Goal: Transaction & Acquisition: Purchase product/service

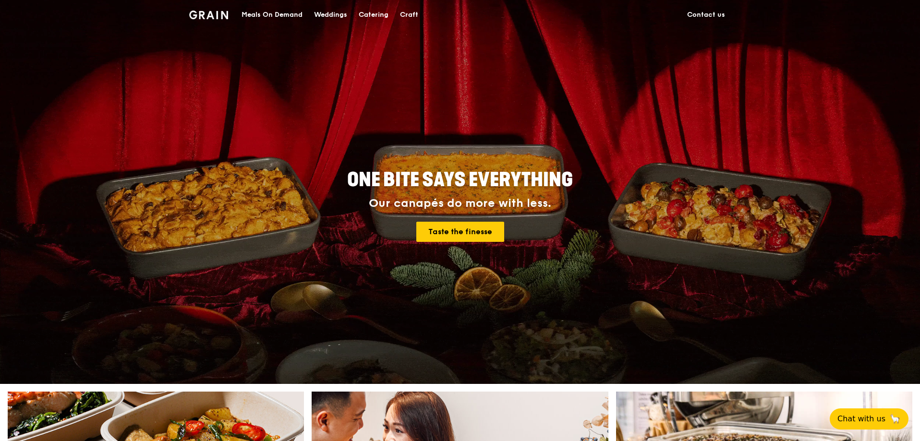
click at [261, 14] on div "Meals On Demand" at bounding box center [272, 14] width 61 height 29
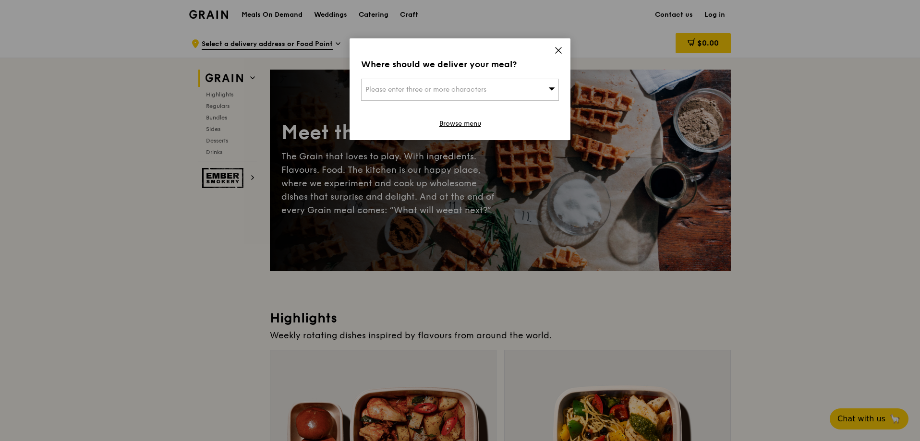
click at [556, 49] on icon at bounding box center [558, 50] width 9 height 9
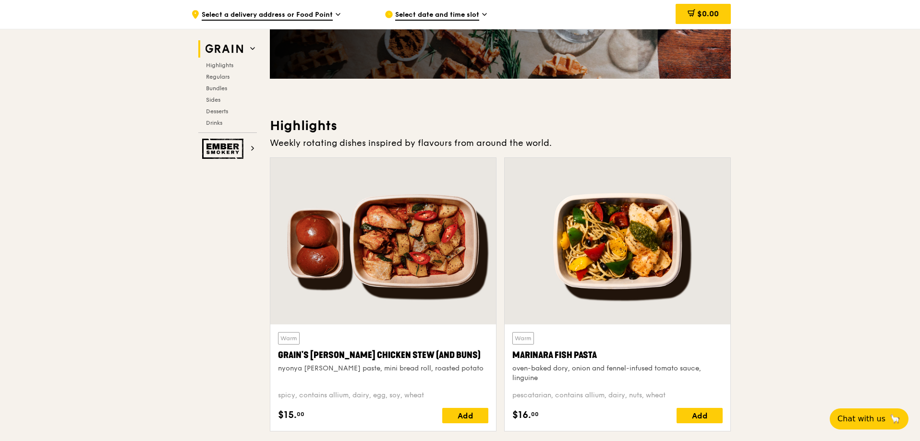
scroll to position [240, 0]
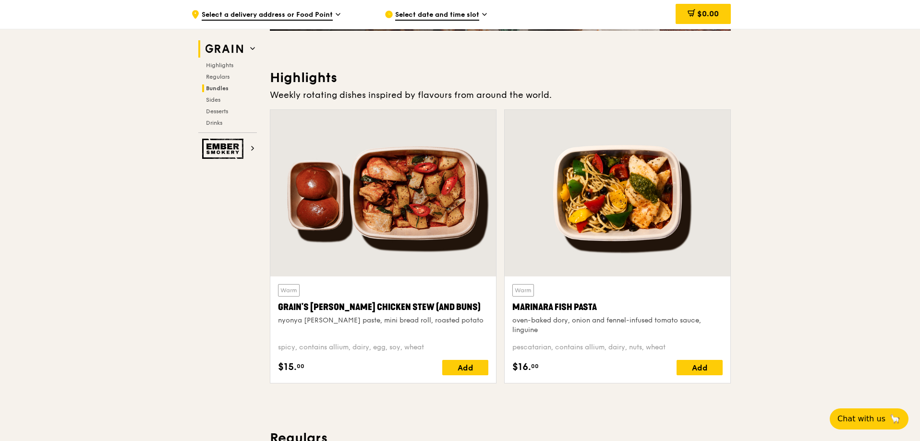
click at [221, 85] on span "Bundles" at bounding box center [217, 88] width 23 height 7
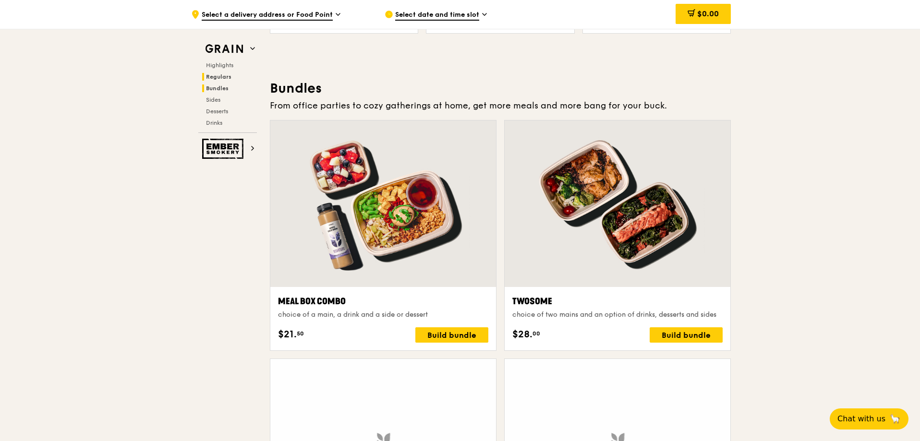
scroll to position [1383, 0]
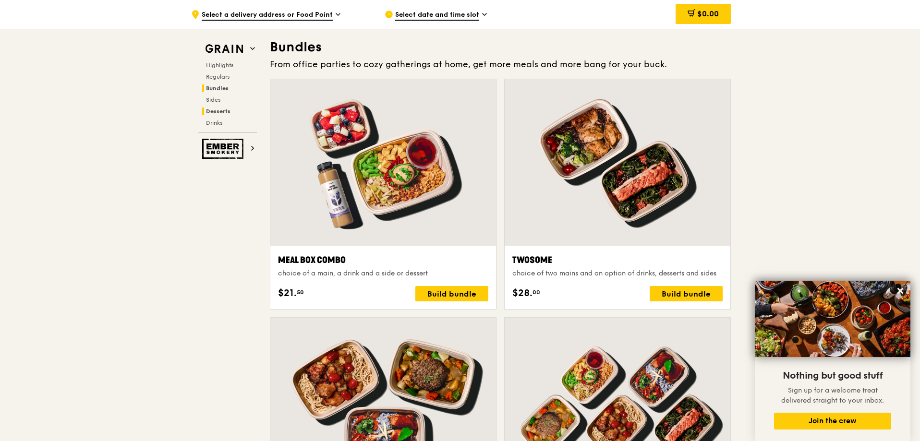
click at [216, 109] on span "Desserts" at bounding box center [218, 111] width 24 height 7
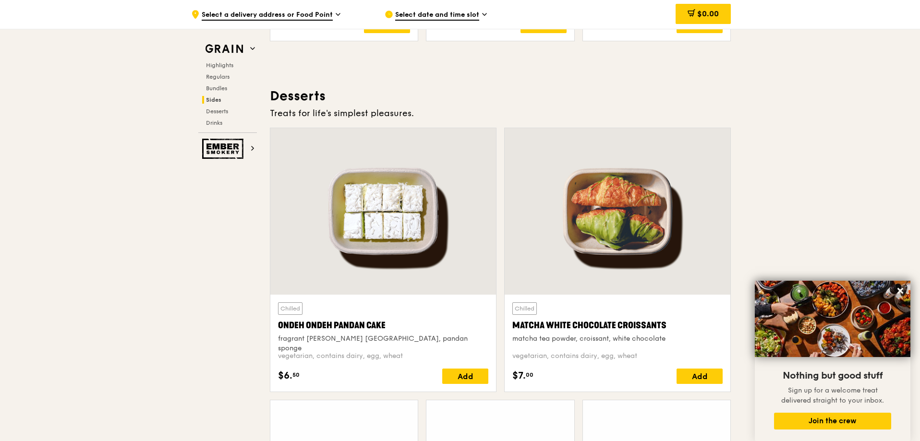
scroll to position [2738, 0]
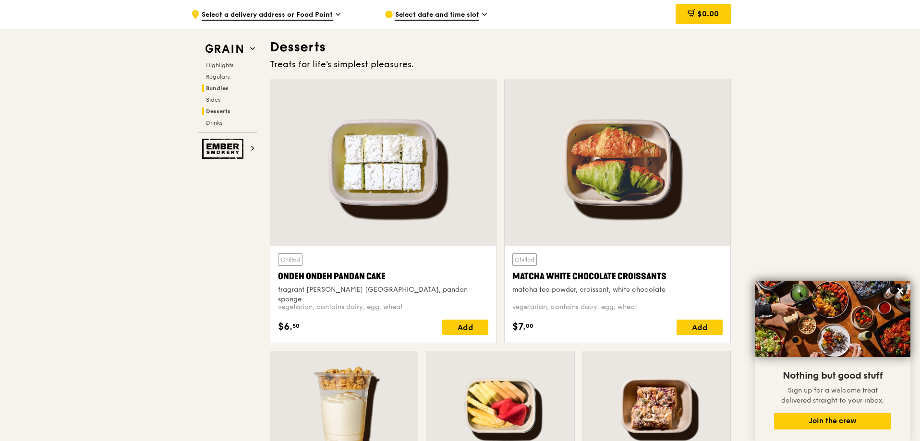
click at [214, 91] on span "Bundles" at bounding box center [217, 88] width 23 height 7
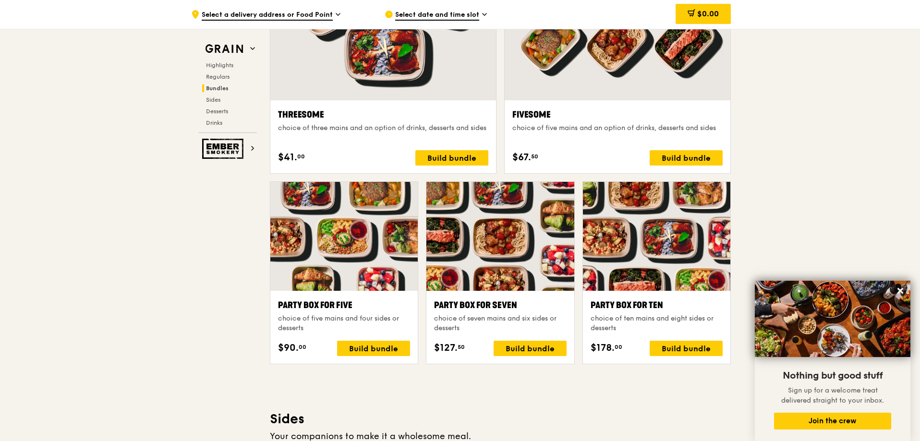
scroll to position [1672, 0]
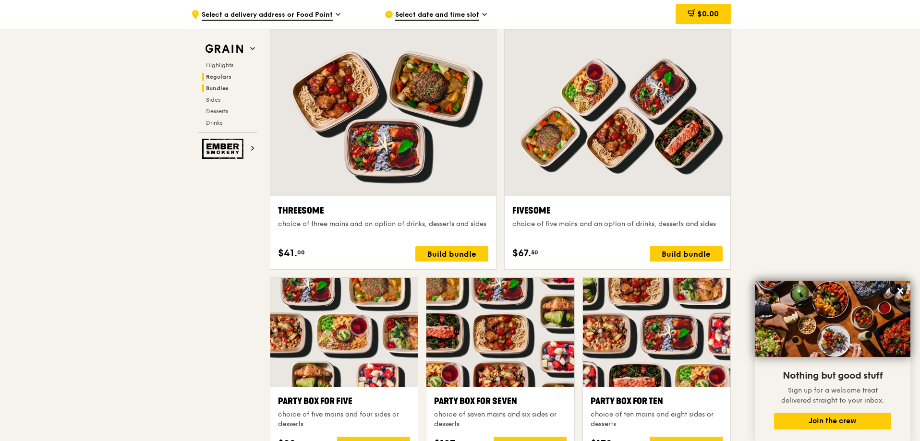
click at [222, 77] on span "Regulars" at bounding box center [218, 76] width 25 height 7
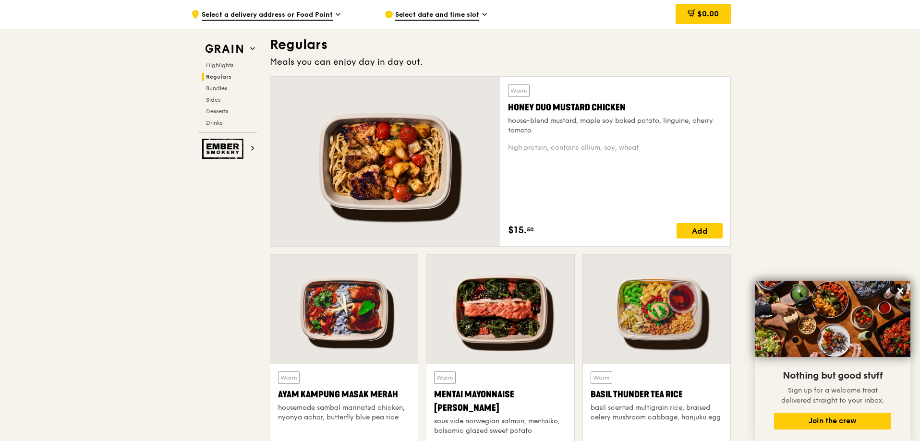
scroll to position [632, 0]
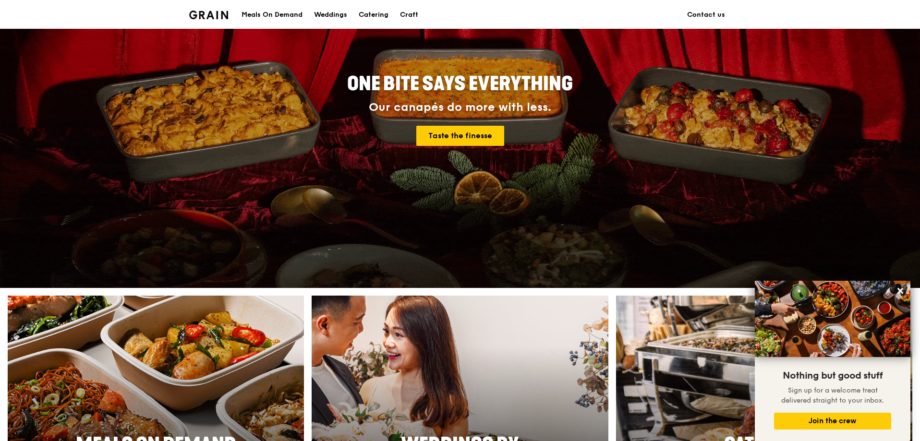
scroll to position [240, 0]
